Goal: Find specific page/section: Find specific page/section

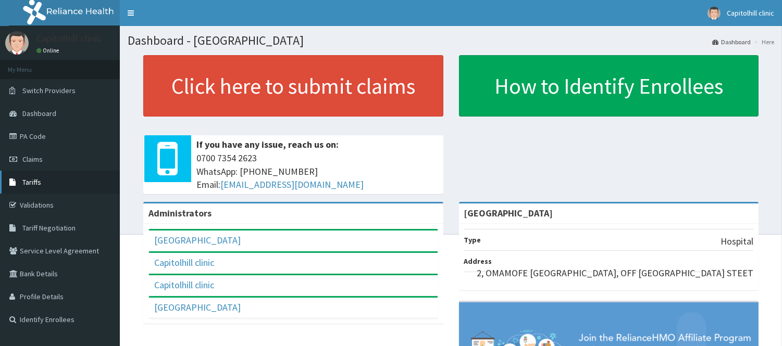
click at [33, 182] on span "Tariffs" at bounding box center [31, 182] width 19 height 9
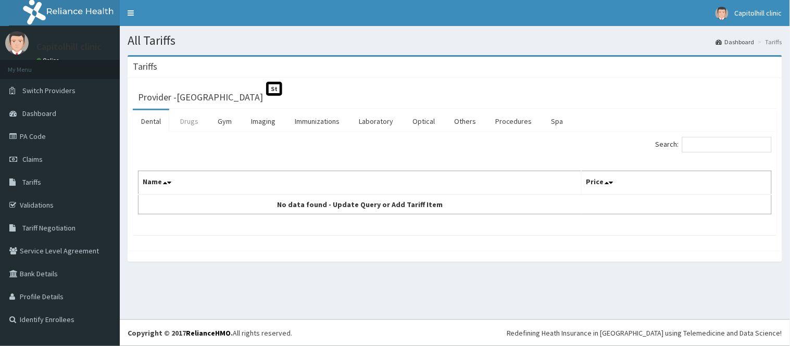
click at [187, 119] on link "Drugs" at bounding box center [189, 121] width 35 height 22
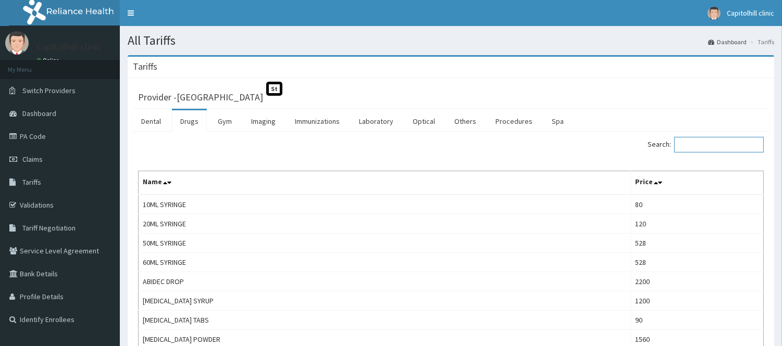
click at [706, 151] on input "Search:" at bounding box center [719, 145] width 90 height 16
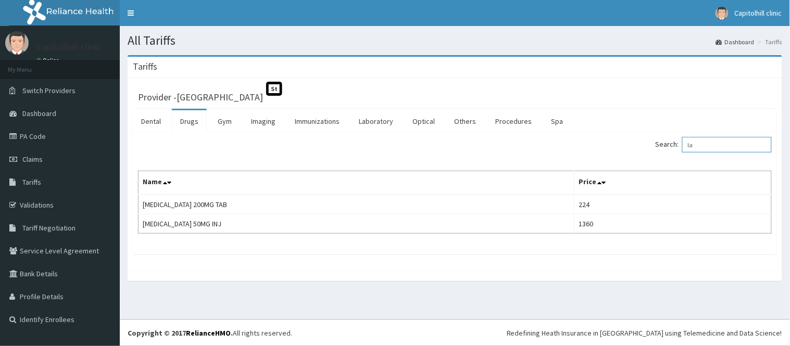
type input "l"
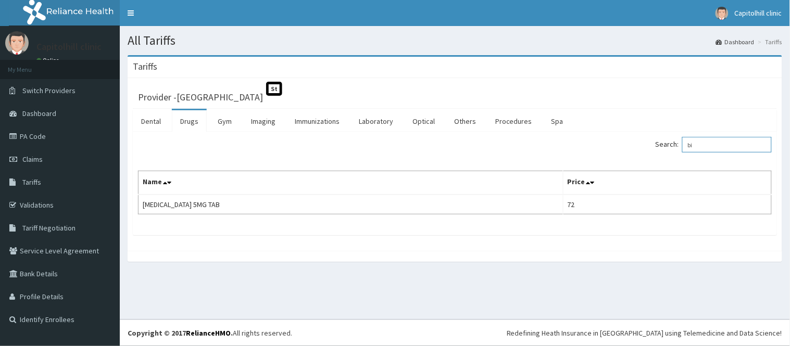
type input "b"
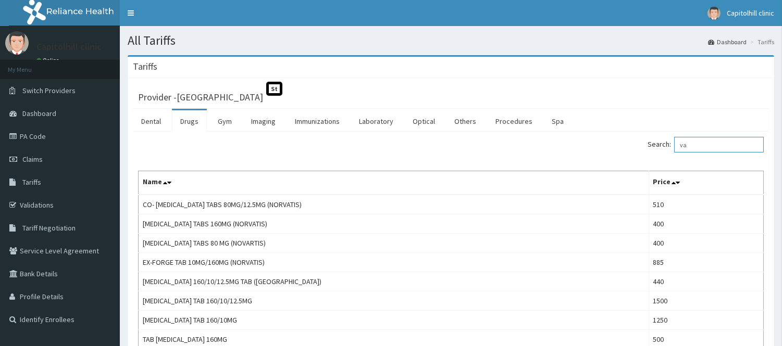
type input "v"
